Goal: Transaction & Acquisition: Purchase product/service

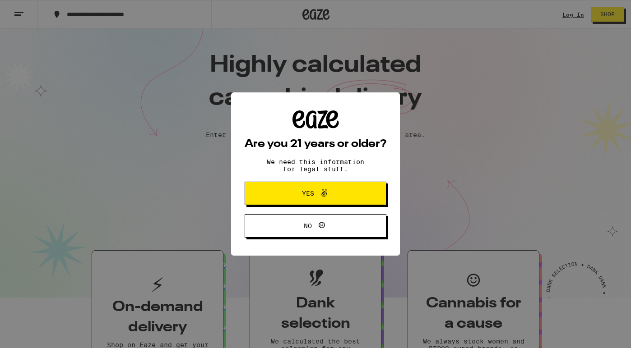
click at [302, 197] on span "Yes" at bounding box center [308, 193] width 12 height 6
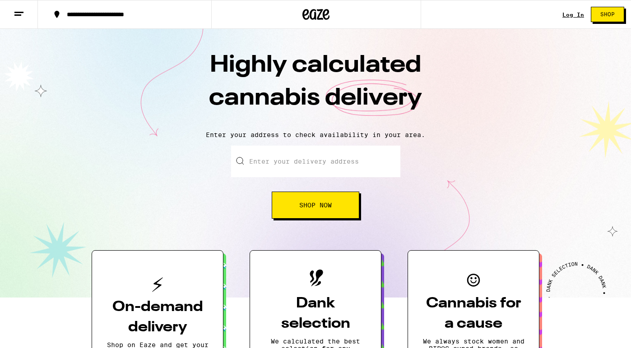
click at [572, 13] on link "Log In" at bounding box center [573, 15] width 22 height 6
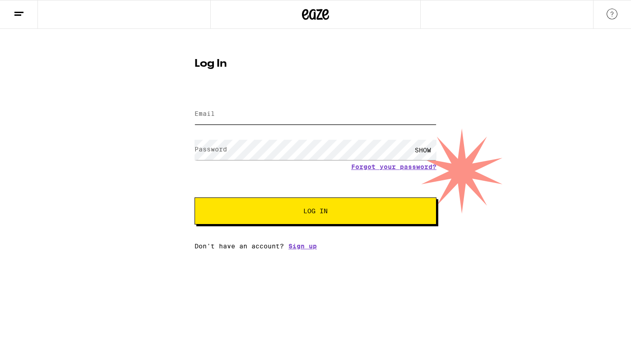
type input "[EMAIL_ADDRESS][DOMAIN_NAME]"
click at [277, 217] on button "Log In" at bounding box center [315, 211] width 242 height 27
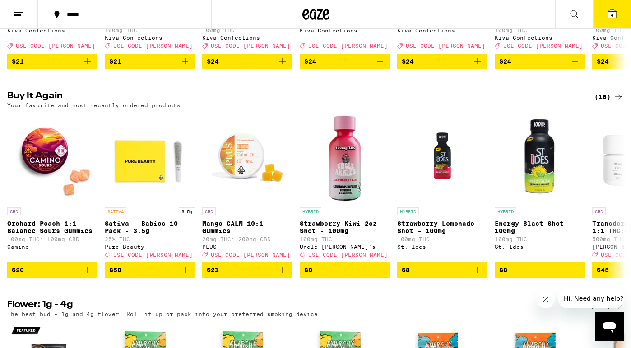
scroll to position [458, 0]
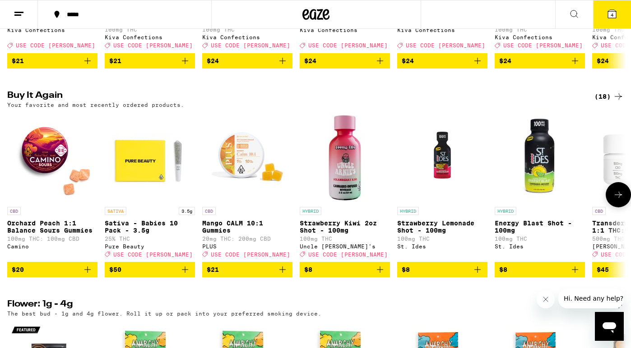
click at [135, 275] on span "$50" at bounding box center [149, 269] width 81 height 11
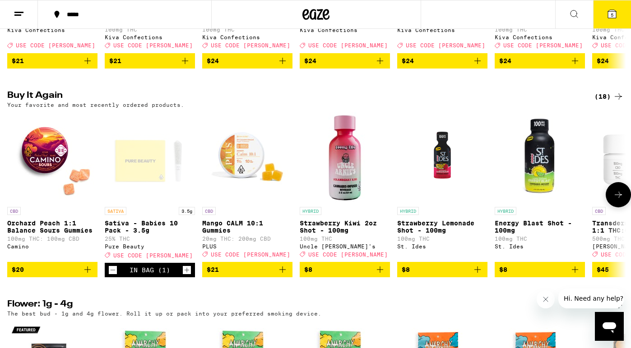
click at [231, 275] on span "$21" at bounding box center [247, 269] width 81 height 11
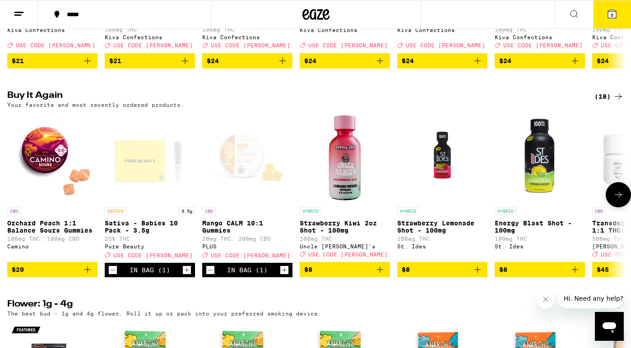
click at [189, 276] on icon "Increment" at bounding box center [187, 270] width 8 height 11
click at [114, 276] on icon "Decrement" at bounding box center [113, 270] width 8 height 11
click at [286, 276] on icon "Increment" at bounding box center [284, 270] width 8 height 11
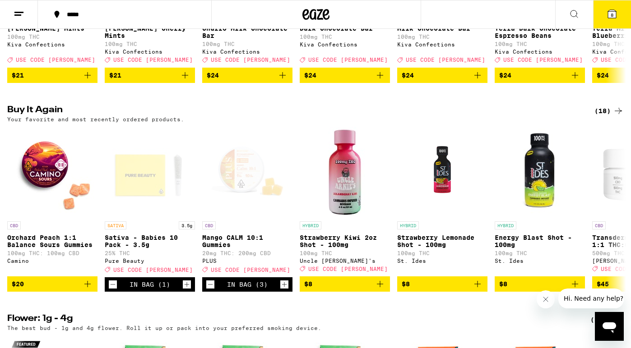
scroll to position [444, 0]
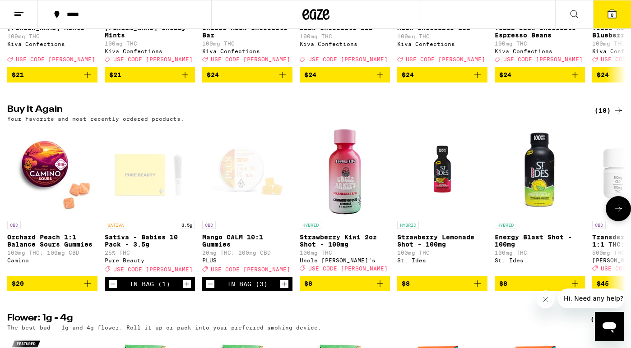
click at [382, 289] on icon "Add to bag" at bounding box center [380, 283] width 11 height 11
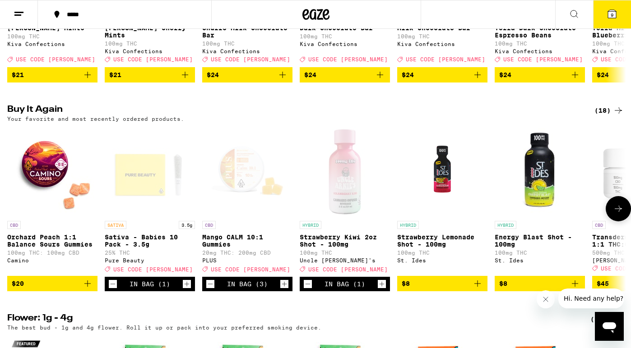
click at [382, 290] on icon "Increment" at bounding box center [382, 284] width 8 height 11
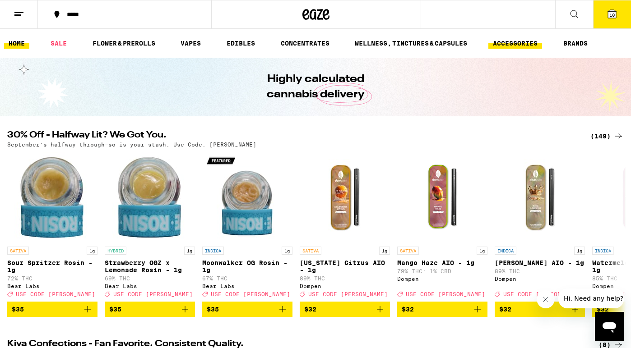
scroll to position [0, 0]
click at [575, 13] on icon at bounding box center [574, 14] width 11 height 11
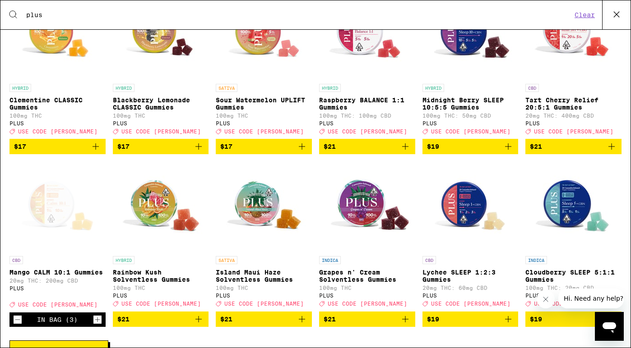
scroll to position [199, 0]
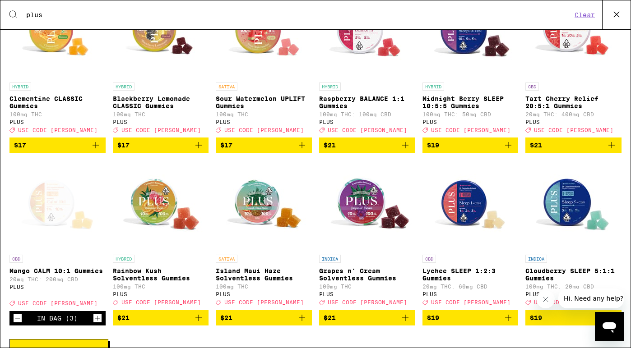
click at [304, 151] on icon "Add to bag" at bounding box center [301, 145] width 11 height 11
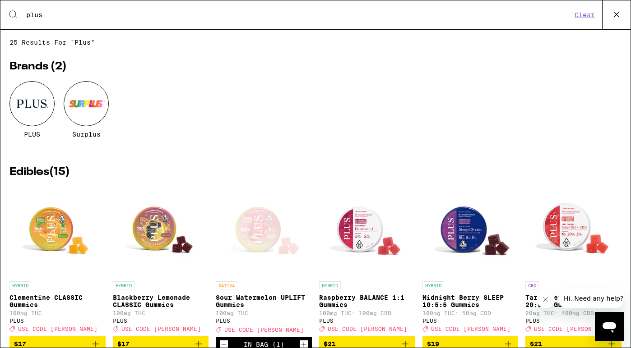
scroll to position [0, 0]
click at [72, 12] on input "plus" at bounding box center [299, 15] width 546 height 8
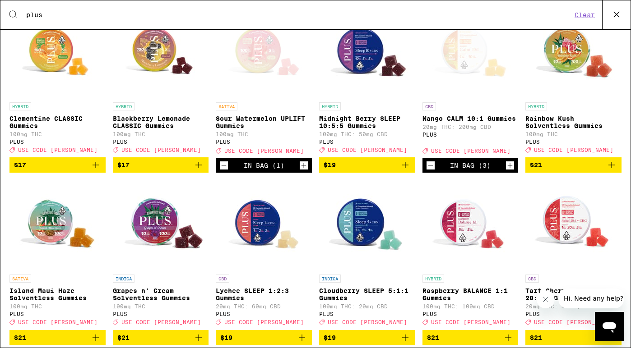
scroll to position [180, 0]
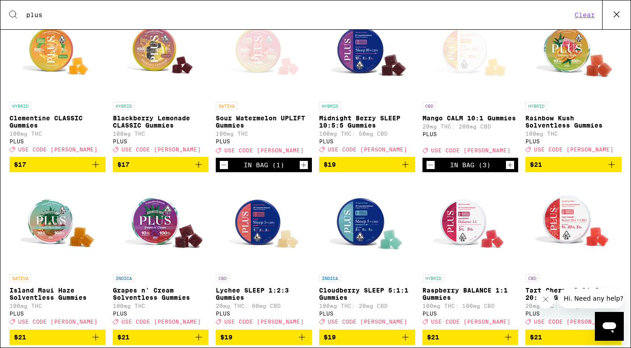
type input "plus"
click at [569, 221] on img "Open page for Tart Cherry Relief 20:5:1 Gummies from PLUS" at bounding box center [573, 225] width 90 height 90
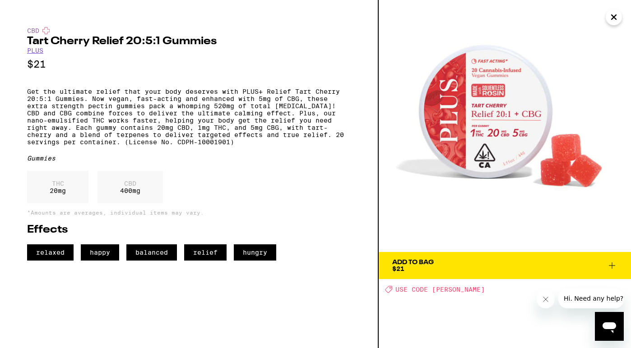
click at [611, 264] on icon at bounding box center [611, 265] width 11 height 11
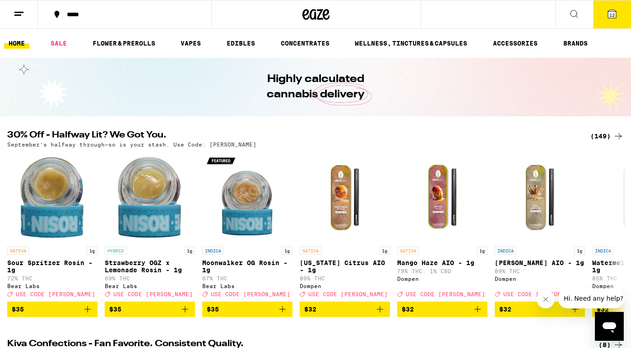
click at [612, 10] on icon at bounding box center [612, 14] width 8 height 8
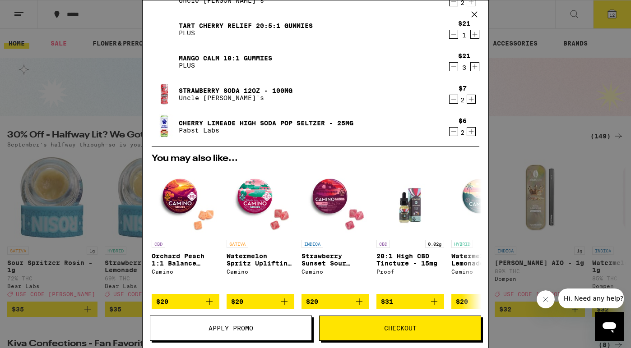
scroll to position [111, 0]
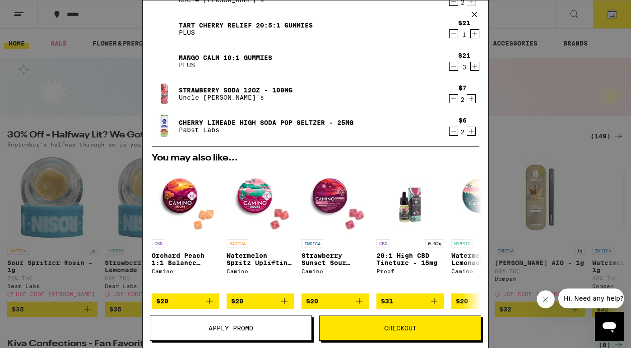
click at [245, 329] on span "Apply Promo" at bounding box center [230, 328] width 45 height 6
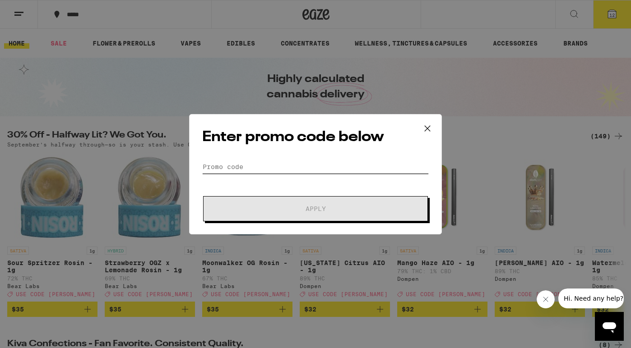
click at [277, 164] on input "Promo Code" at bounding box center [315, 167] width 227 height 14
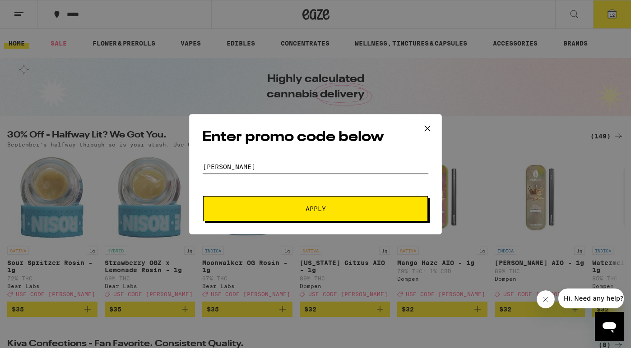
type input "[PERSON_NAME]"
click at [336, 208] on span "Apply" at bounding box center [315, 209] width 162 height 6
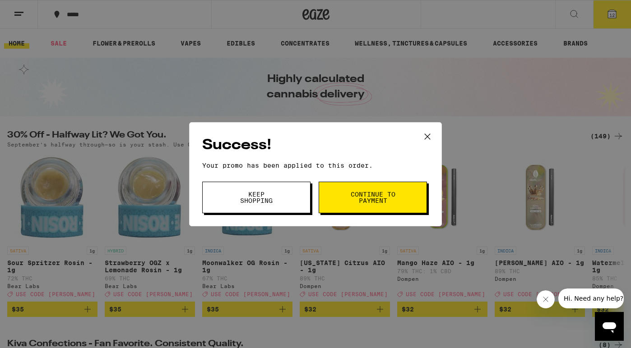
click at [357, 197] on span "Continue to payment" at bounding box center [373, 197] width 46 height 13
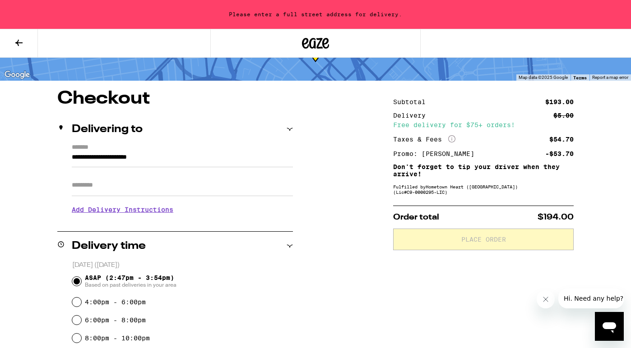
scroll to position [49, 0]
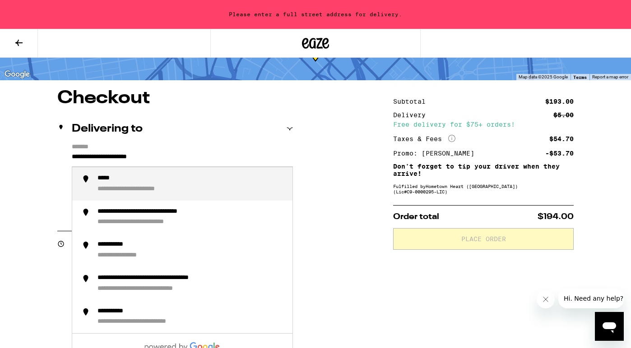
drag, startPoint x: 174, startPoint y: 161, endPoint x: 74, endPoint y: 152, distance: 100.5
click at [74, 152] on input "**********" at bounding box center [182, 159] width 221 height 15
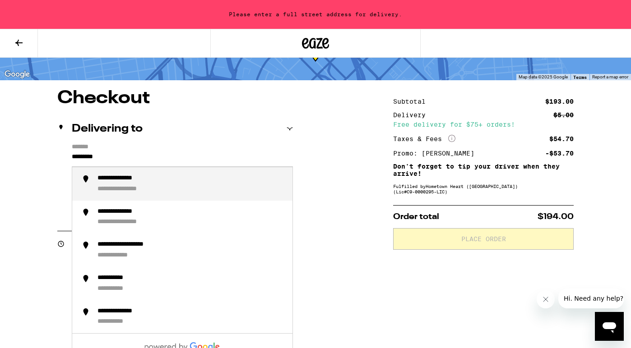
click at [148, 183] on div "**********" at bounding box center [127, 179] width 61 height 8
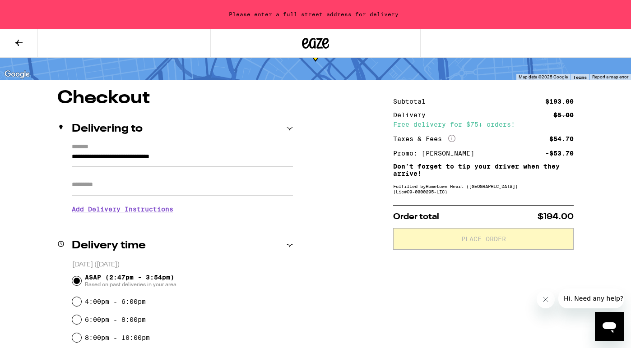
type input "**********"
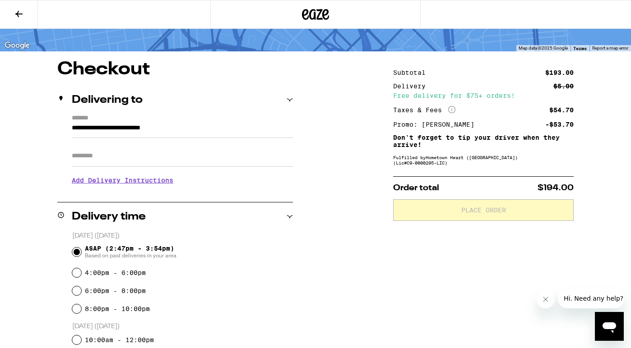
click at [135, 191] on h3 "Add Delivery Instructions" at bounding box center [182, 180] width 221 height 21
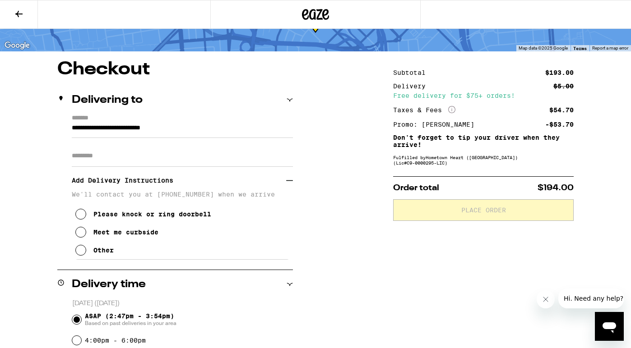
click at [116, 163] on input "Apt/Suite" at bounding box center [182, 156] width 221 height 22
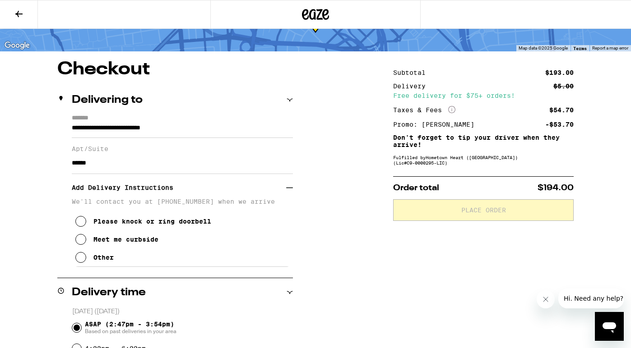
type input "******"
click at [82, 245] on icon at bounding box center [80, 239] width 11 height 11
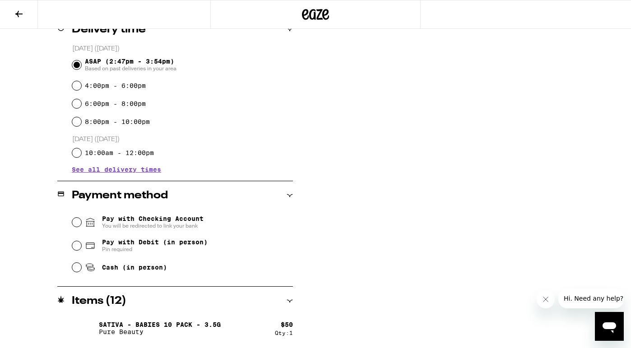
scroll to position [312, 0]
click at [78, 246] on input "Pay with Debit (in person) Pin required" at bounding box center [76, 245] width 9 height 9
radio input "true"
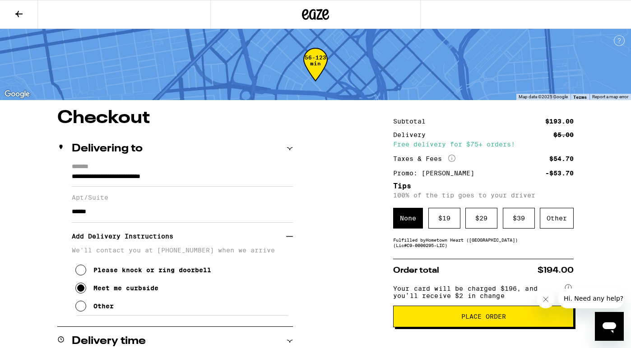
scroll to position [0, 0]
click at [18, 13] on icon at bounding box center [18, 14] width 7 height 6
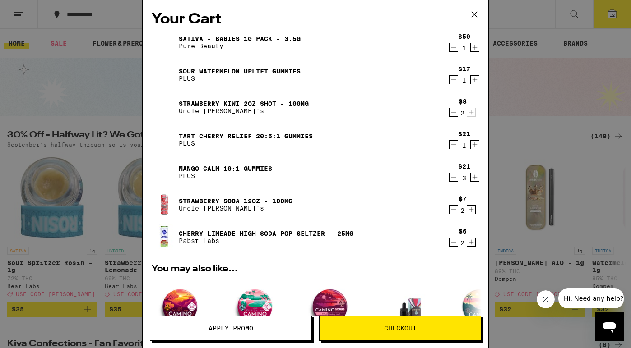
click at [456, 211] on icon "Decrement" at bounding box center [453, 209] width 8 height 11
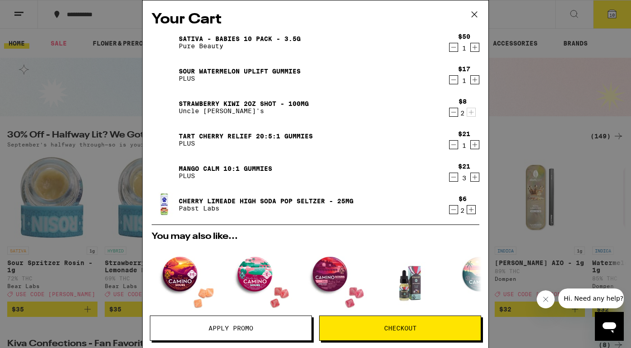
click at [456, 211] on icon "Decrement" at bounding box center [453, 209] width 8 height 11
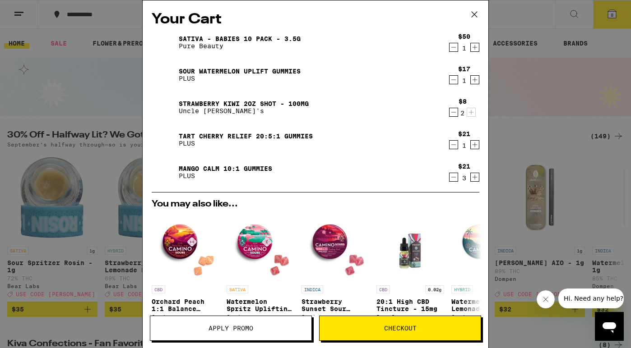
click at [455, 177] on icon "Decrement" at bounding box center [453, 177] width 5 height 0
click at [454, 177] on icon "Decrement" at bounding box center [453, 177] width 8 height 11
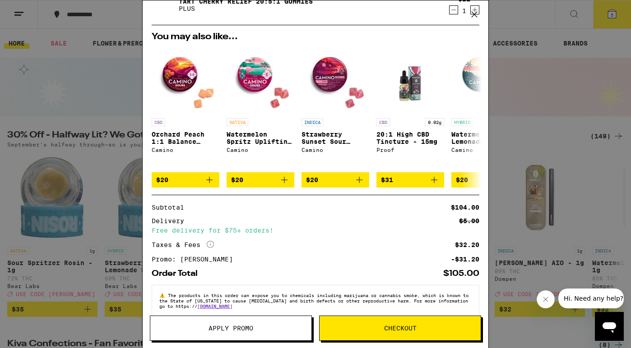
scroll to position [136, 0]
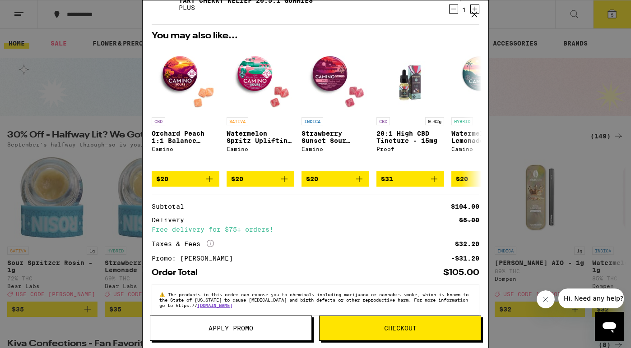
click at [389, 325] on span "Checkout" at bounding box center [400, 328] width 32 height 6
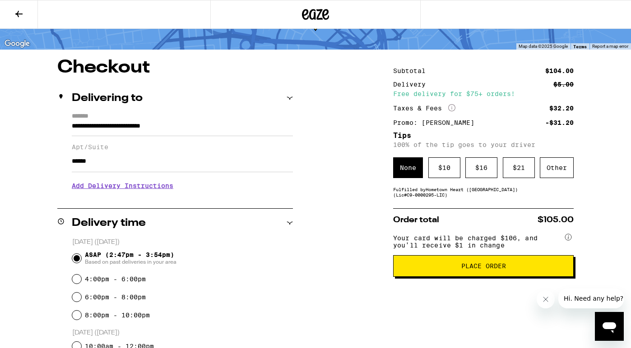
scroll to position [51, 0]
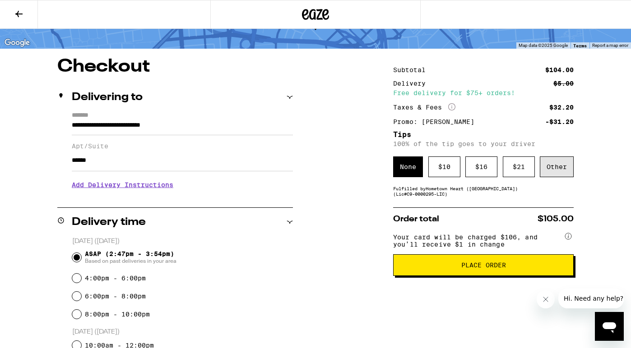
click at [555, 168] on div "Other" at bounding box center [557, 167] width 34 height 21
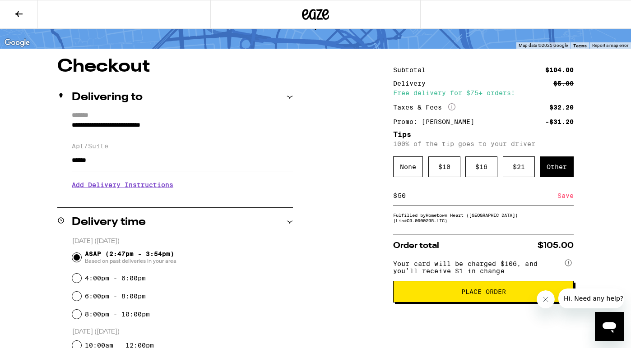
type input "5"
click at [474, 295] on span "Place Order" at bounding box center [483, 292] width 45 height 6
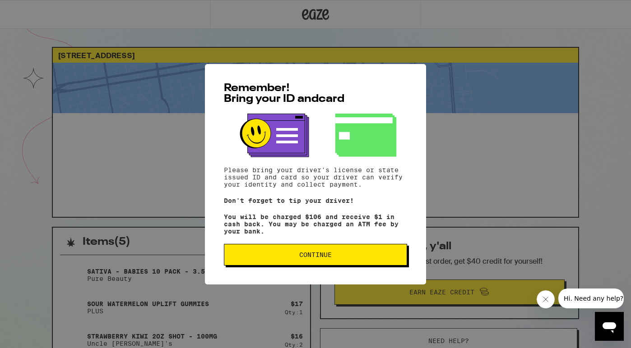
click at [306, 258] on span "Continue" at bounding box center [315, 255] width 32 height 6
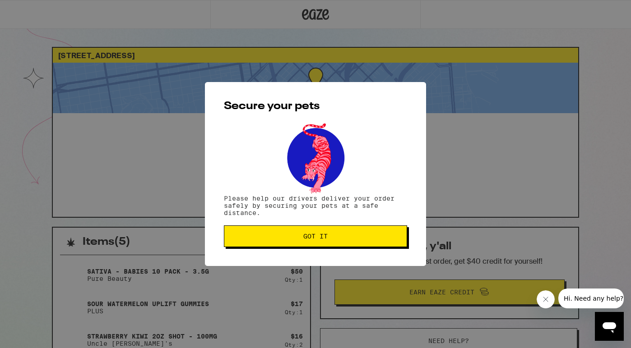
click at [310, 240] on span "Got it" at bounding box center [315, 236] width 24 height 6
